Goal: Information Seeking & Learning: Understand process/instructions

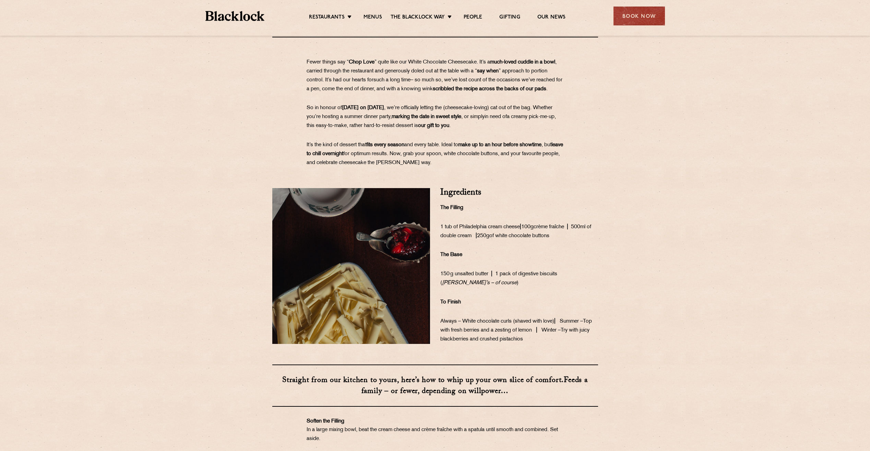
scroll to position [229, 0]
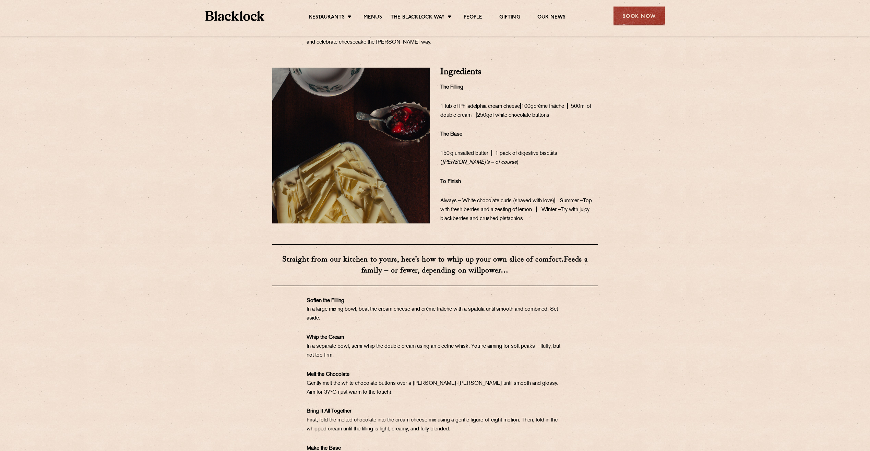
drag, startPoint x: 525, startPoint y: 94, endPoint x: 528, endPoint y: 127, distance: 33.0
click at [528, 127] on div "Ingredients The Filling 1 tub of Philadelphia cream cheese | 100g crème fraîche…" at bounding box center [519, 146] width 168 height 156
drag, startPoint x: 528, startPoint y: 127, endPoint x: 511, endPoint y: 184, distance: 59.5
click at [511, 184] on div "Ingredients The Filling 1 tub of Philadelphia cream cheese | 100g crème fraîche…" at bounding box center [519, 146] width 168 height 156
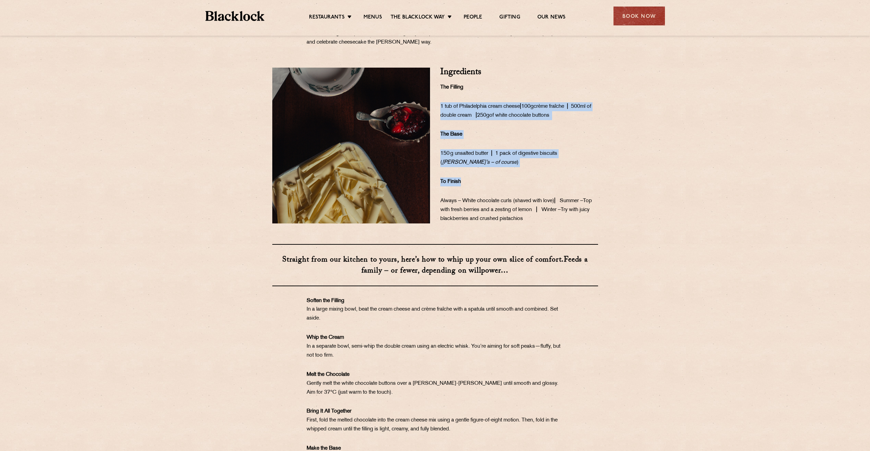
drag, startPoint x: 519, startPoint y: 98, endPoint x: 512, endPoint y: 205, distance: 107.5
click at [512, 205] on div "Ingredients The Filling 1 tub of Philadelphia cream cheese | 100g crème fraîche…" at bounding box center [519, 146] width 168 height 156
drag, startPoint x: 512, startPoint y: 205, endPoint x: 512, endPoint y: 209, distance: 3.8
click at [512, 203] on span "Always – White chocolate curls (shaved with love) |" at bounding box center [499, 200] width 119 height 5
drag, startPoint x: 513, startPoint y: 187, endPoint x: 515, endPoint y: 112, distance: 74.8
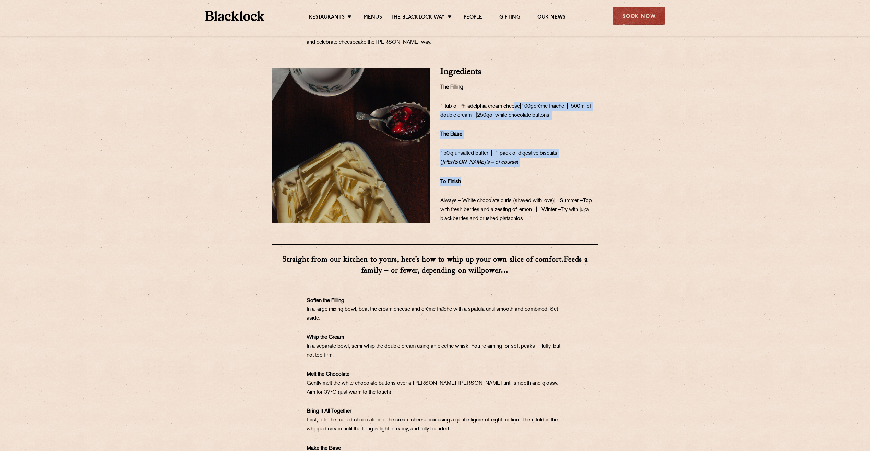
click at [515, 112] on div "Ingredients The Filling 1 tub of Philadelphia cream cheese | 100g crème fraîche…" at bounding box center [519, 146] width 168 height 156
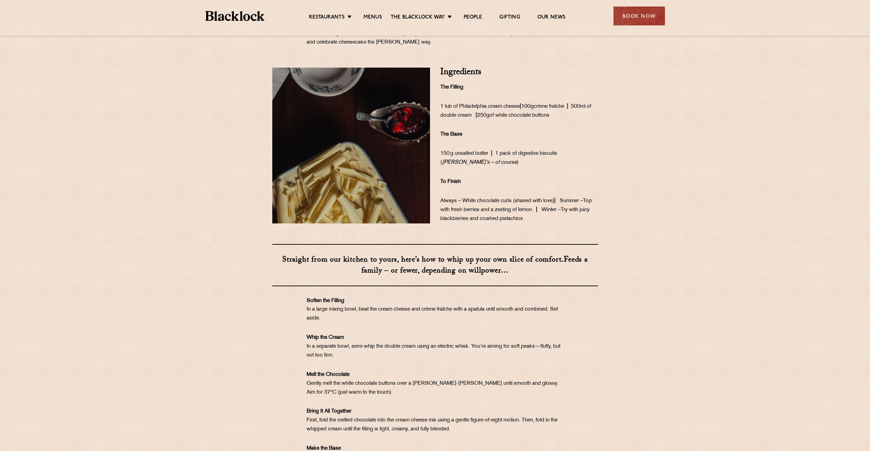
drag, startPoint x: 515, startPoint y: 112, endPoint x: 477, endPoint y: 93, distance: 42.5
click at [477, 92] on p "The Filling" at bounding box center [519, 87] width 158 height 9
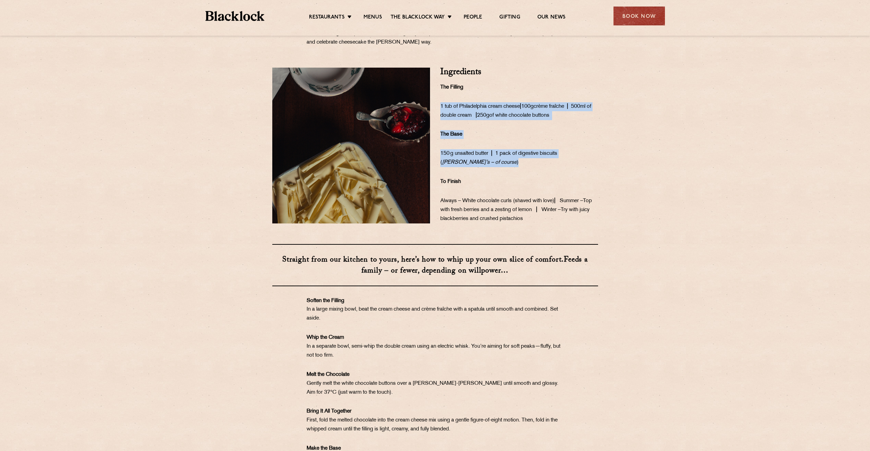
drag, startPoint x: 489, startPoint y: 98, endPoint x: 502, endPoint y: 170, distance: 73.7
click at [502, 170] on div "Ingredients The Filling 1 tub of Philadelphia cream cheese | 100g crème fraîche…" at bounding box center [519, 146] width 168 height 156
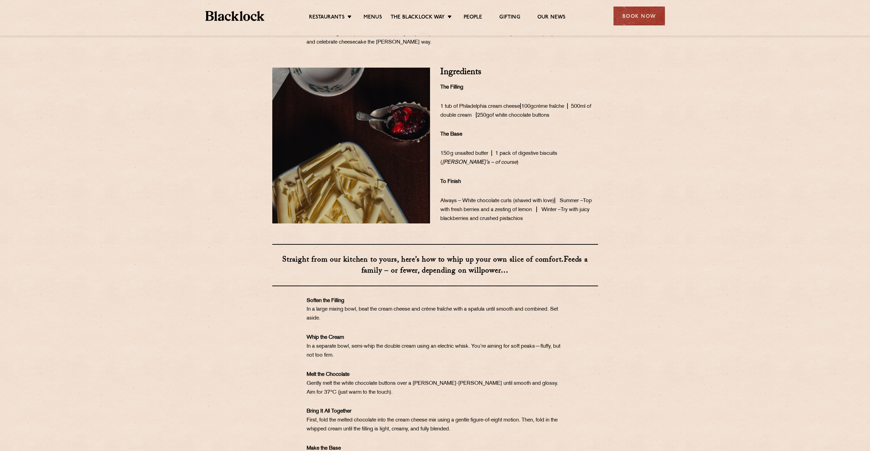
drag, startPoint x: 502, startPoint y: 170, endPoint x: 497, endPoint y: 181, distance: 11.4
click at [497, 181] on div "Ingredients The Filling 1 tub of Philadelphia cream cheese | 100g crème fraîche…" at bounding box center [519, 146] width 168 height 156
drag, startPoint x: 492, startPoint y: 190, endPoint x: 495, endPoint y: 220, distance: 29.6
click at [495, 220] on div "Ingredients The Filling 1 tub of Philadelphia cream cheese | 100g crème fraîche…" at bounding box center [519, 146] width 168 height 156
drag, startPoint x: 495, startPoint y: 220, endPoint x: 541, endPoint y: 237, distance: 49.0
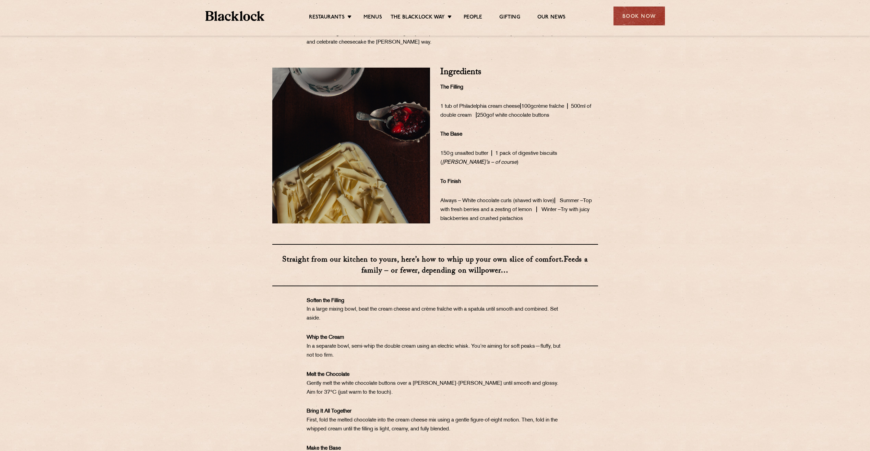
click at [540, 238] on div "We’ve always believed that great food is best shared – be it our All In, [DATE]…" at bounding box center [435, 231] width 870 height 920
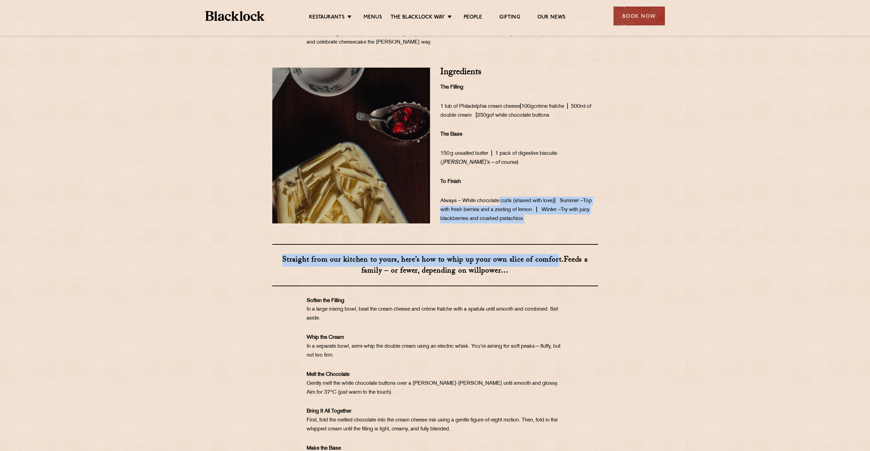
drag, startPoint x: 556, startPoint y: 236, endPoint x: 498, endPoint y: 200, distance: 68.2
click at [498, 200] on div "We’ve always believed that great food is best shared – be it our All In, [DATE]…" at bounding box center [435, 231] width 870 height 920
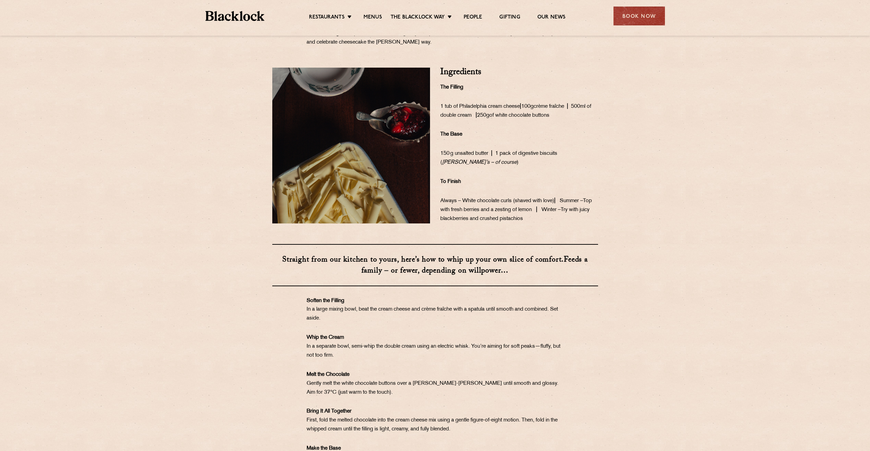
drag, startPoint x: 498, startPoint y: 200, endPoint x: 472, endPoint y: 196, distance: 26.1
click at [472, 196] on div "Ingredients The Filling 1 tub of Philadelphia cream cheese | 100g crème fraîche…" at bounding box center [519, 146] width 168 height 156
drag, startPoint x: 469, startPoint y: 190, endPoint x: 514, endPoint y: 231, distance: 60.9
click at [514, 223] on div "Ingredients The Filling 1 tub of Philadelphia cream cheese | 100g crème fraîche…" at bounding box center [519, 146] width 168 height 156
click at [514, 223] on p "Always – White chocolate curls (shaved with love) | Summer – Top with fresh ber…" at bounding box center [519, 210] width 158 height 27
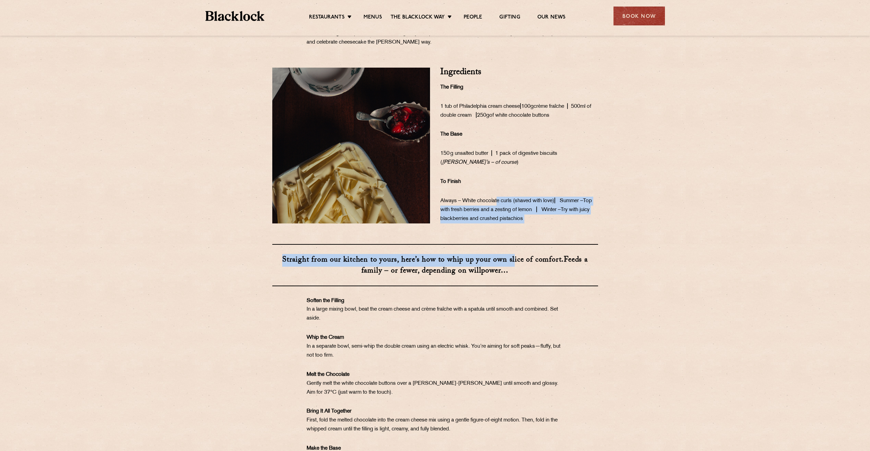
drag, startPoint x: 512, startPoint y: 235, endPoint x: 493, endPoint y: 201, distance: 39.0
click at [495, 203] on div "We’ve always believed that great food is best shared – be it our All In, [DATE]…" at bounding box center [435, 231] width 870 height 920
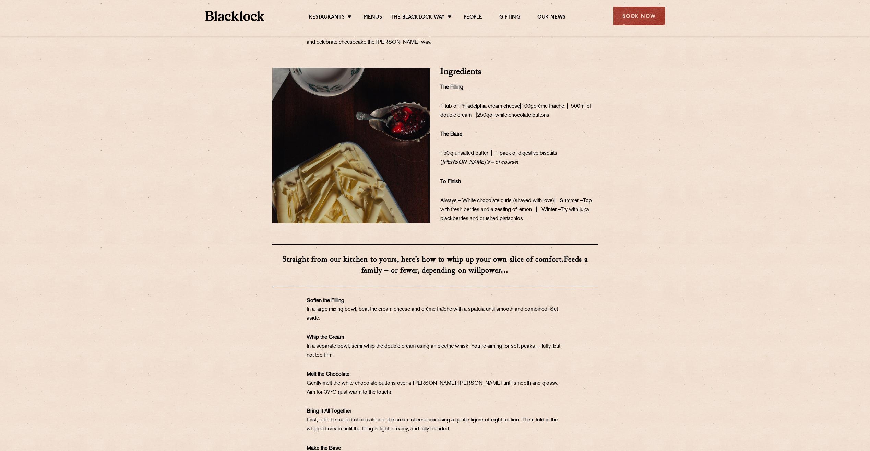
drag, startPoint x: 493, startPoint y: 201, endPoint x: 488, endPoint y: 193, distance: 9.8
click at [488, 186] on p "To Finish" at bounding box center [519, 181] width 158 height 9
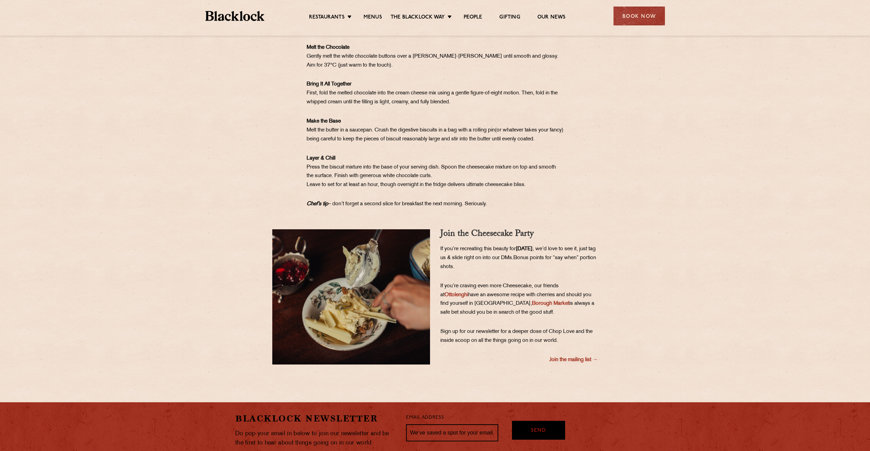
scroll to position [572, 0]
